Goal: Task Accomplishment & Management: Use online tool/utility

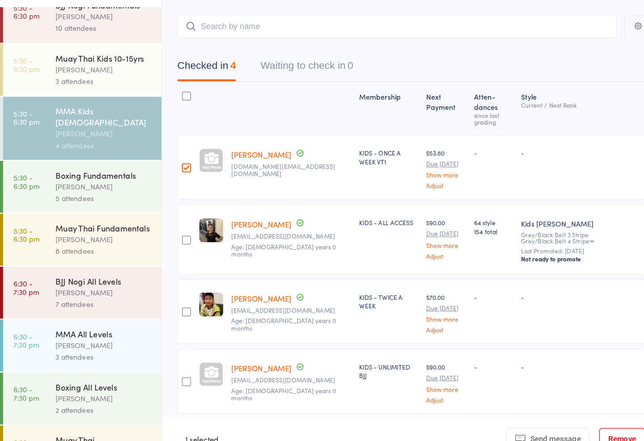
scroll to position [389, 0]
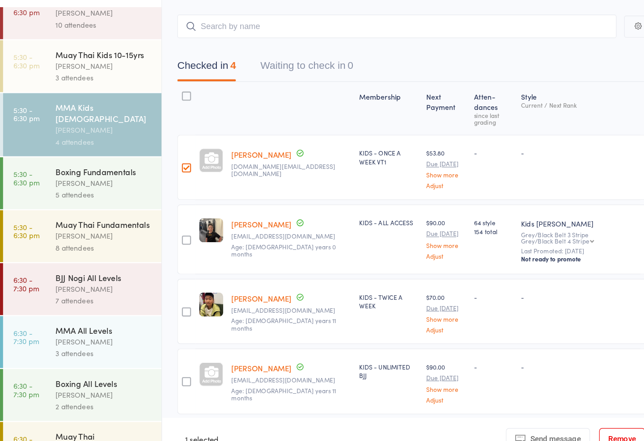
click at [87, 333] on div "[PERSON_NAME]" at bounding box center [91, 338] width 85 height 10
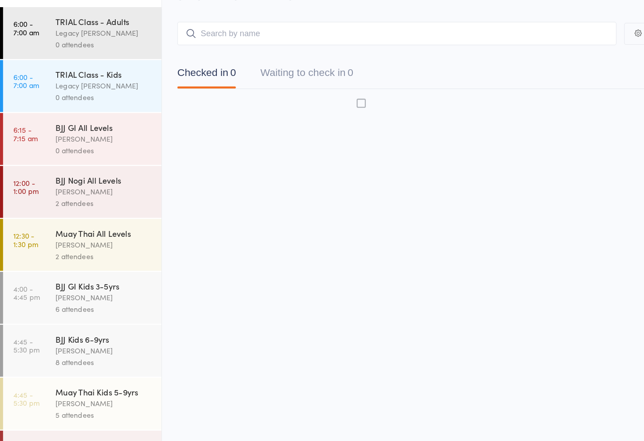
click at [79, 334] on div "BJJ Kids 6-9yrs [PERSON_NAME] 8 attendees" at bounding box center [95, 346] width 93 height 46
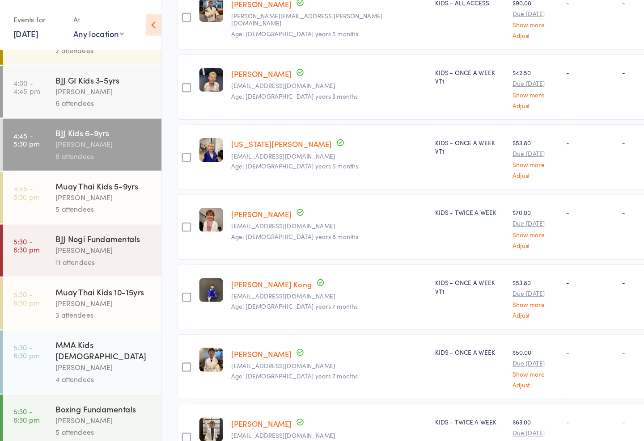
scroll to position [220, 0]
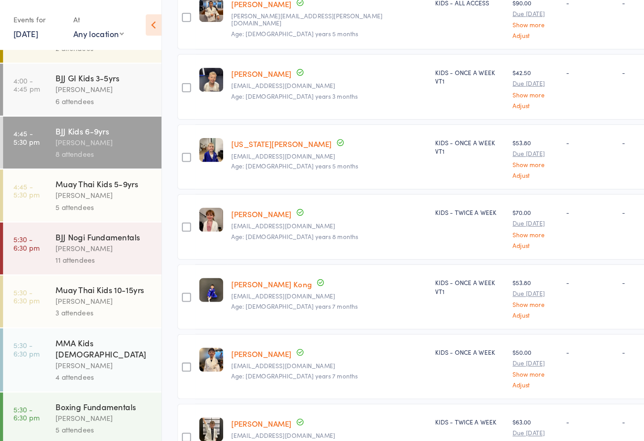
click at [89, 351] on div "Boxing Fundamentals [PERSON_NAME] 5 attendees" at bounding box center [95, 368] width 93 height 46
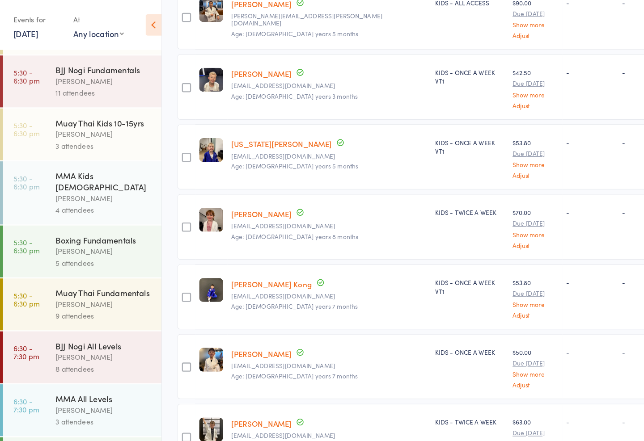
scroll to position [390, 0]
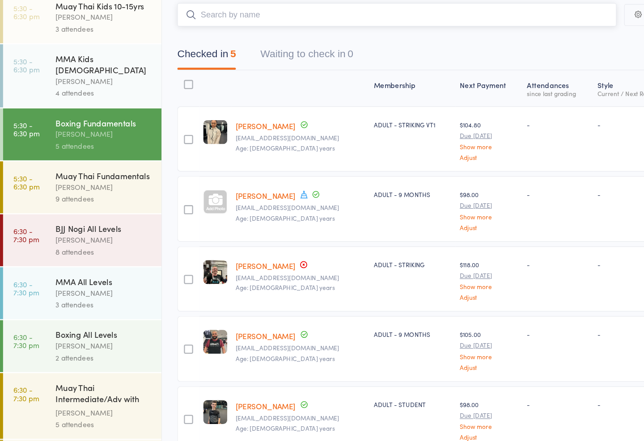
scroll to position [416, 0]
click at [57, 259] on div "[PERSON_NAME]" at bounding box center [91, 264] width 85 height 10
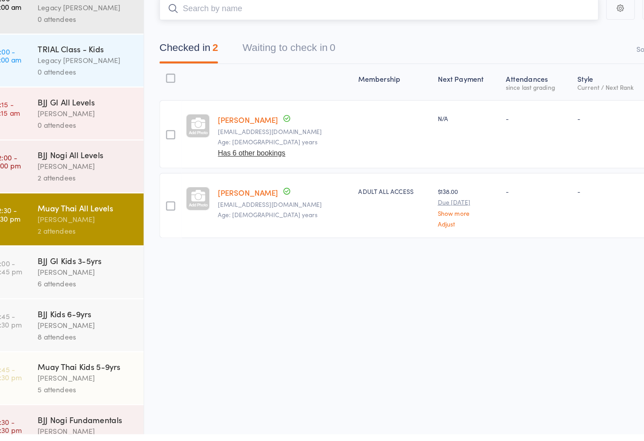
scroll to position [0, 0]
